Goal: Task Accomplishment & Management: Manage account settings

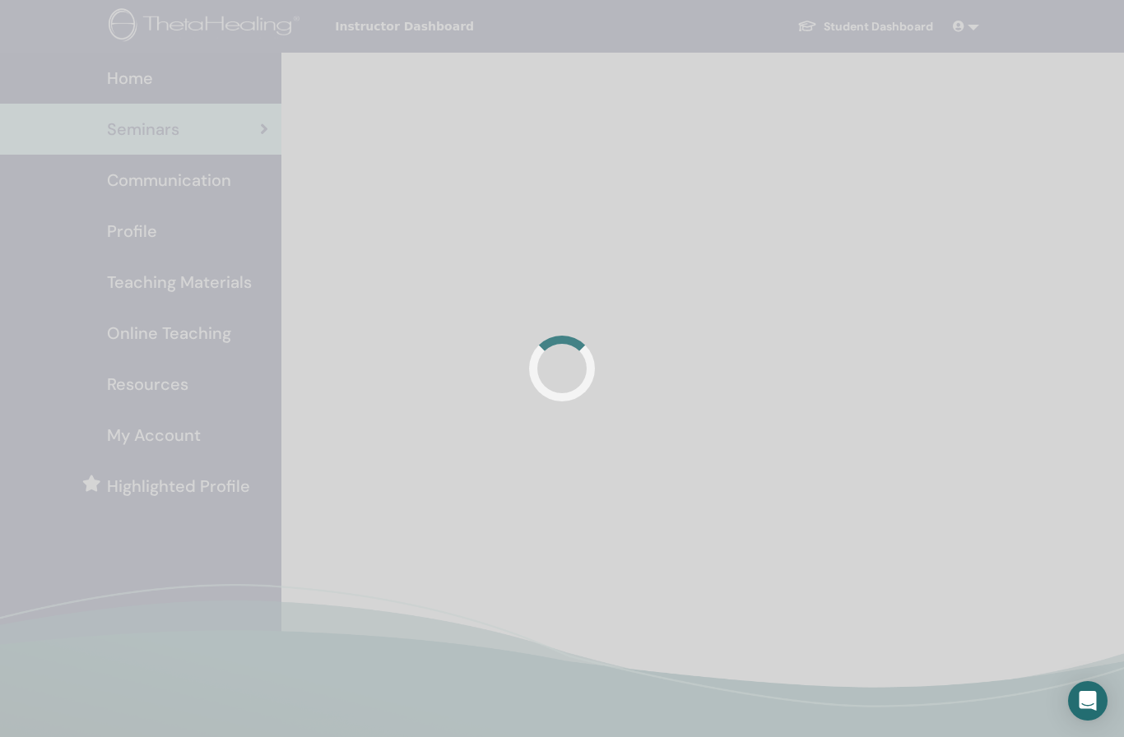
scroll to position [242, 0]
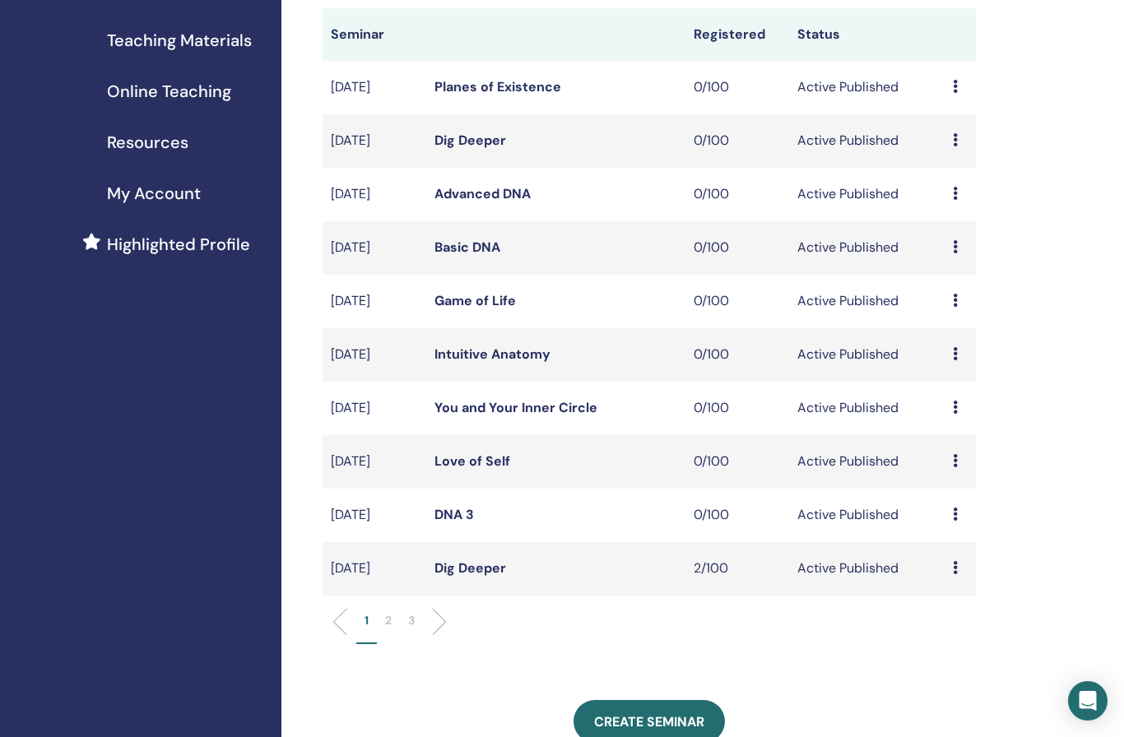
click at [392, 612] on li "2" at bounding box center [388, 628] width 23 height 32
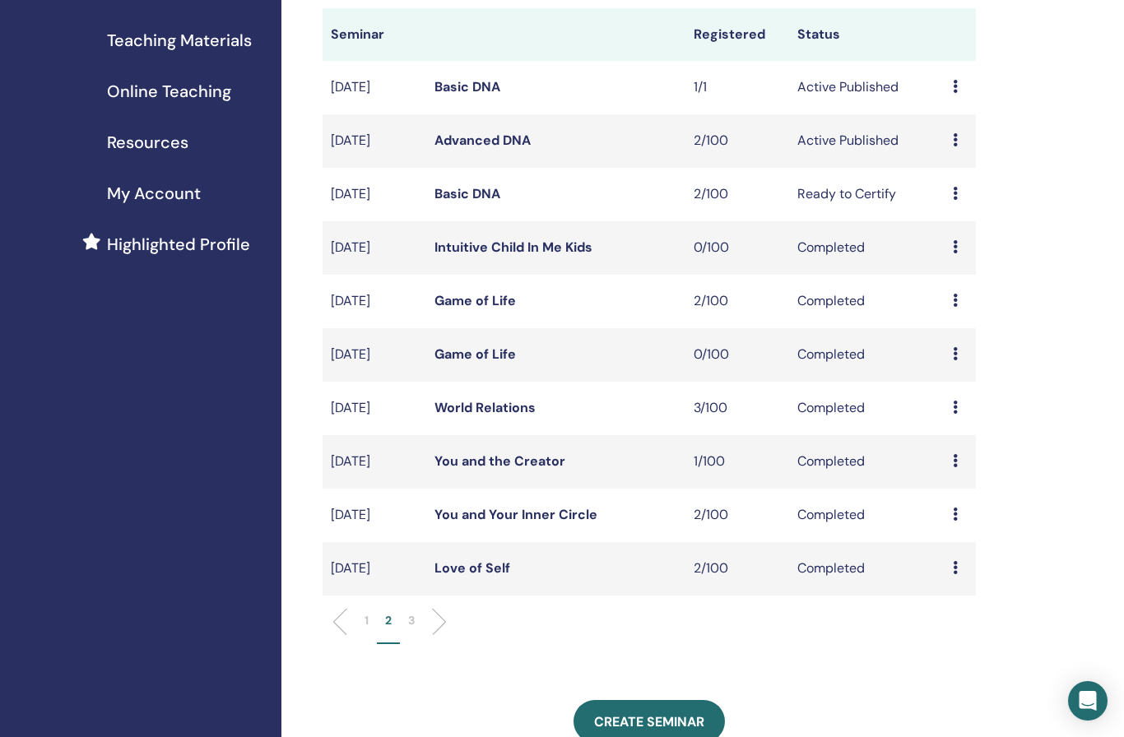
click at [473, 88] on link "Basic DNA" at bounding box center [467, 86] width 66 height 17
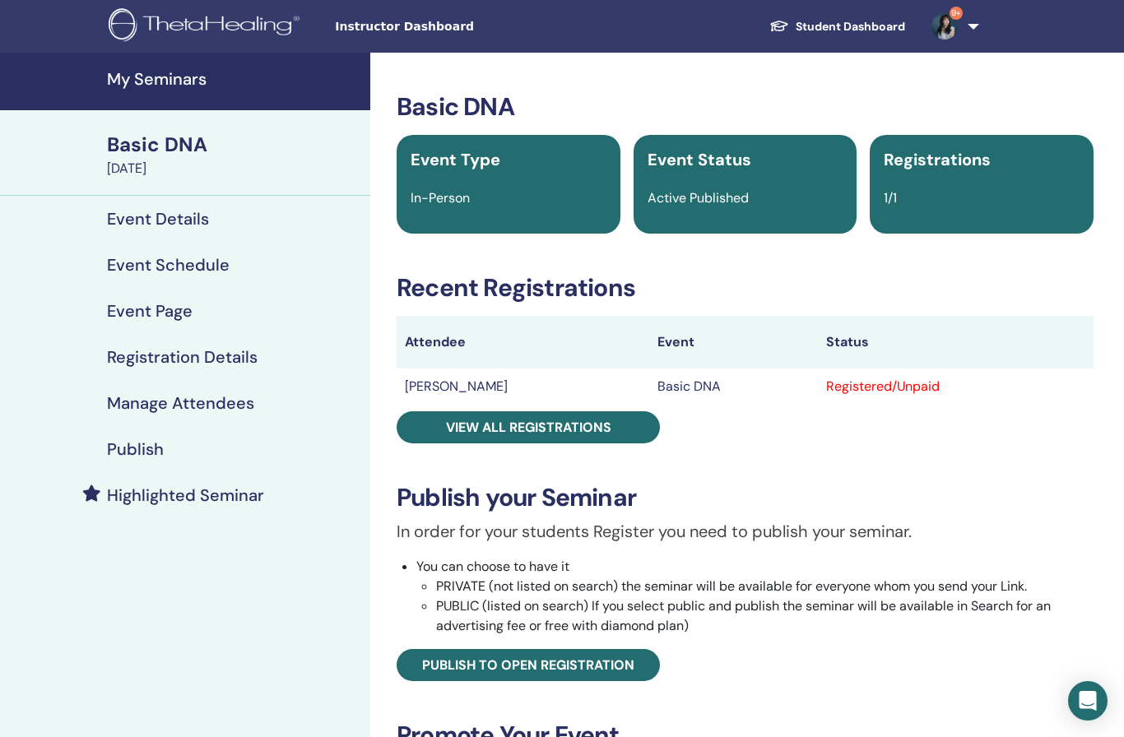
click at [174, 405] on h4 "Manage Attendees" at bounding box center [180, 403] width 147 height 20
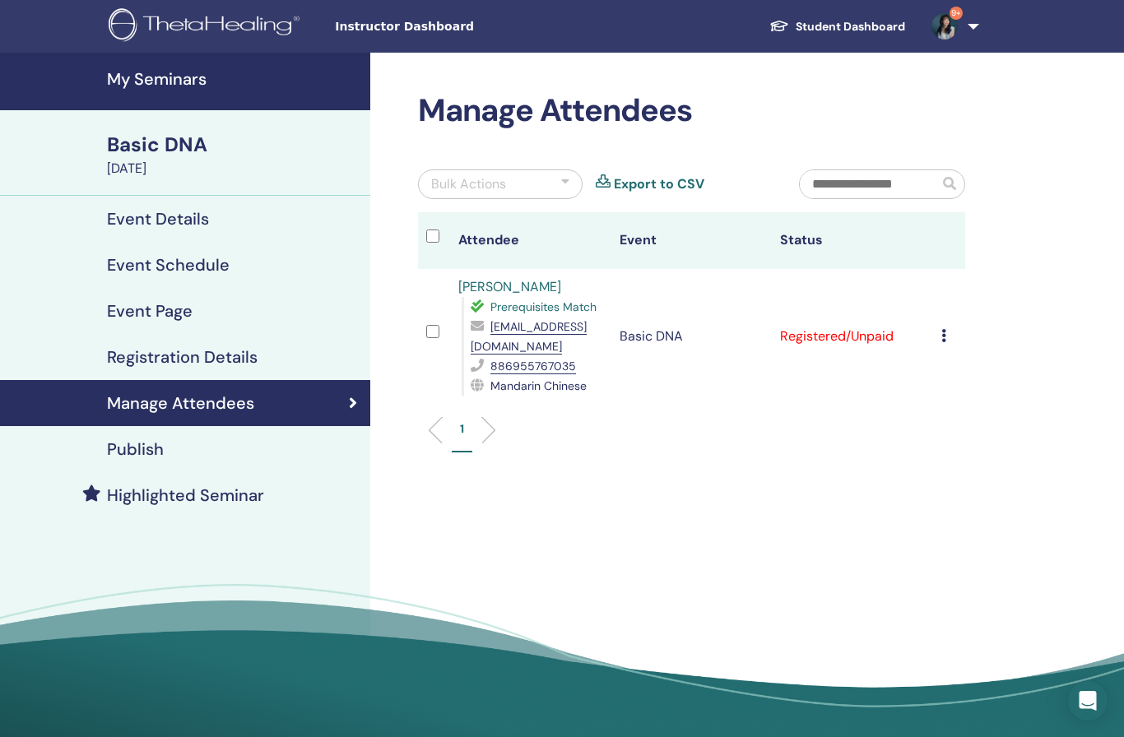
click at [941, 346] on div "Cancel Registration Do not auto-certify Mark as Paid Mark as Unpaid Mark as Abs…" at bounding box center [949, 337] width 16 height 20
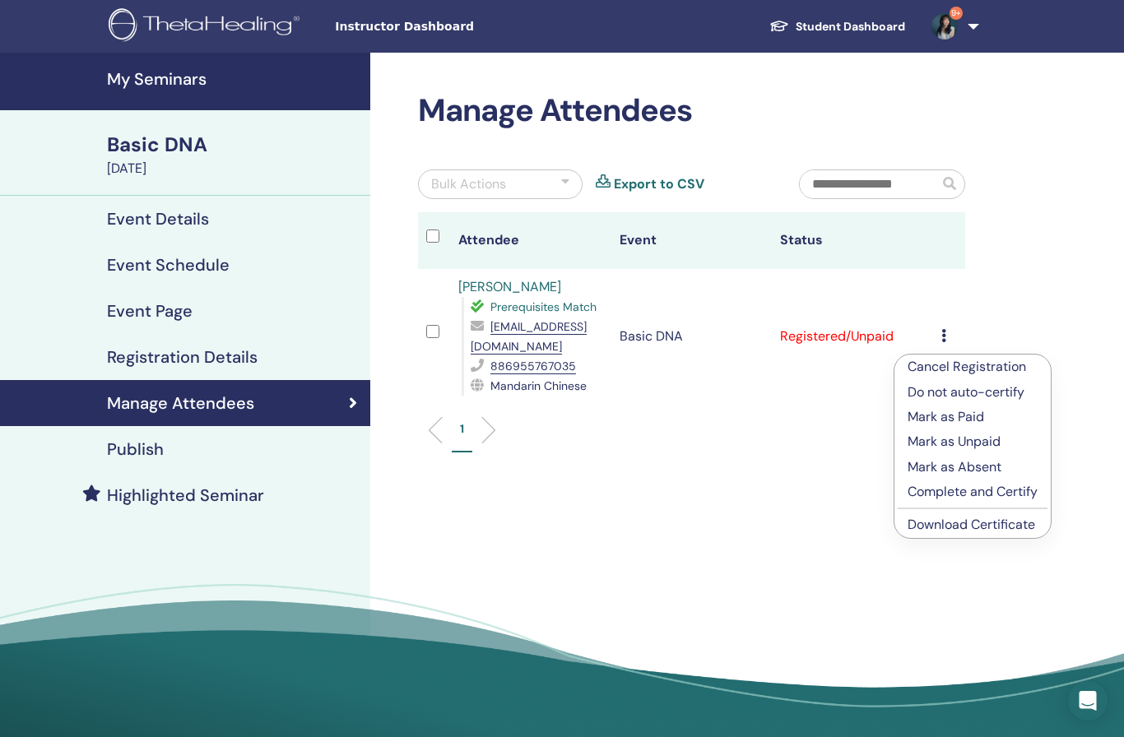
click at [1009, 493] on p "Complete and Certify" at bounding box center [972, 492] width 130 height 20
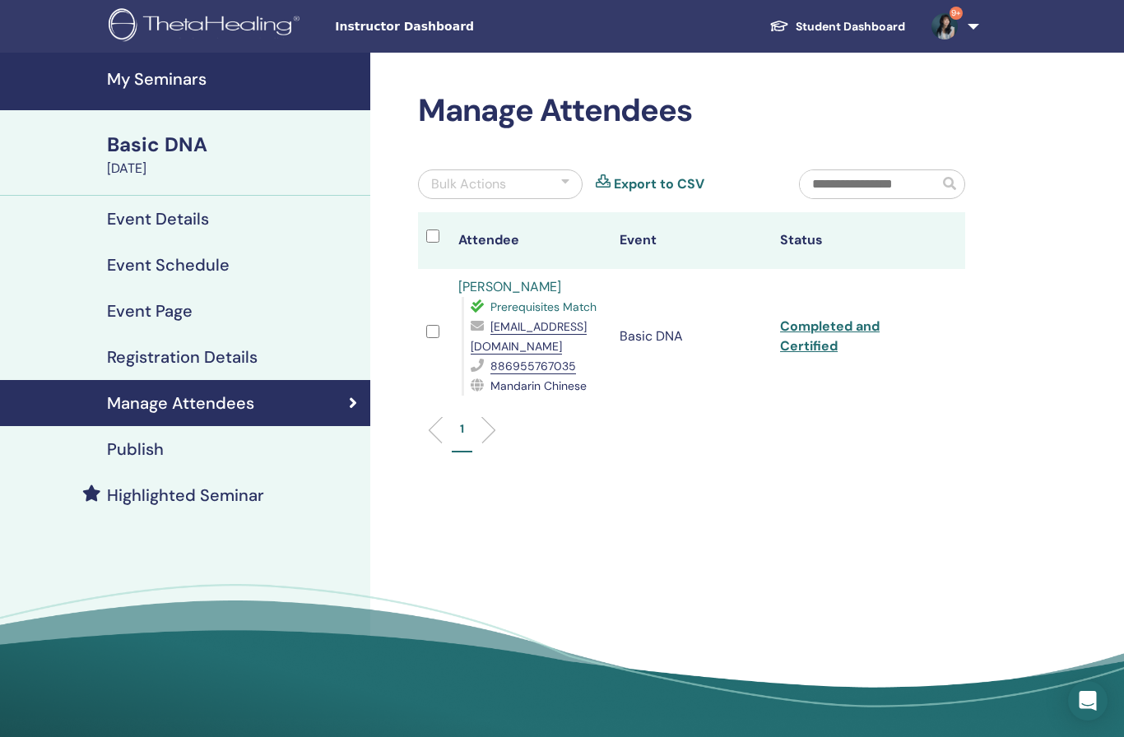
click at [828, 355] on link "Completed and Certified" at bounding box center [830, 336] width 100 height 37
